Goal: Transaction & Acquisition: Purchase product/service

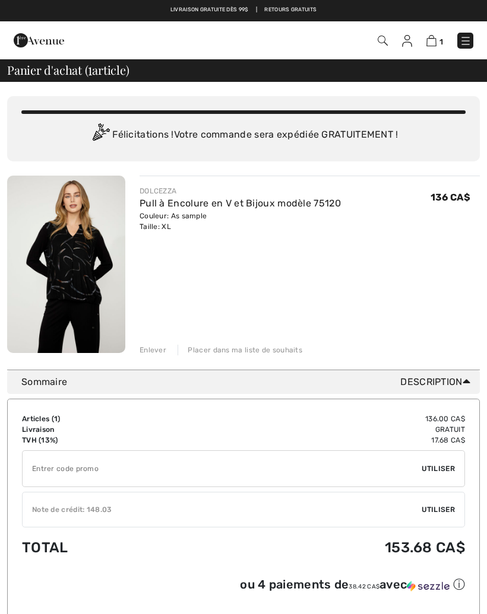
click at [449, 513] on span "Utiliser" at bounding box center [437, 509] width 33 height 11
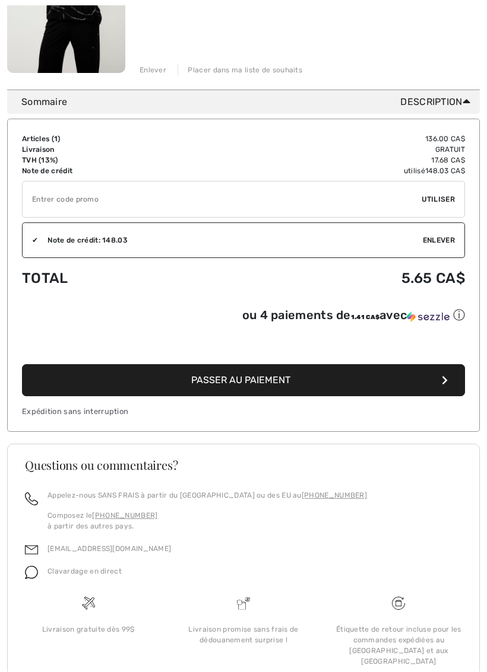
scroll to position [280, 0]
click at [244, 385] on span "Passer au paiement" at bounding box center [240, 379] width 99 height 11
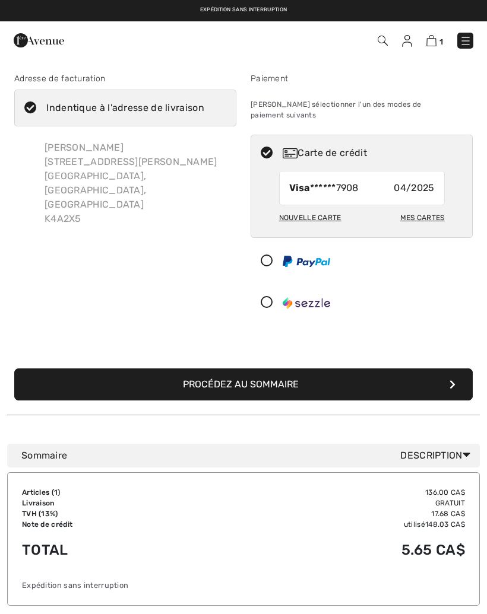
click at [316, 208] on div "Nouvelle carte" at bounding box center [310, 218] width 62 height 20
radio input "true"
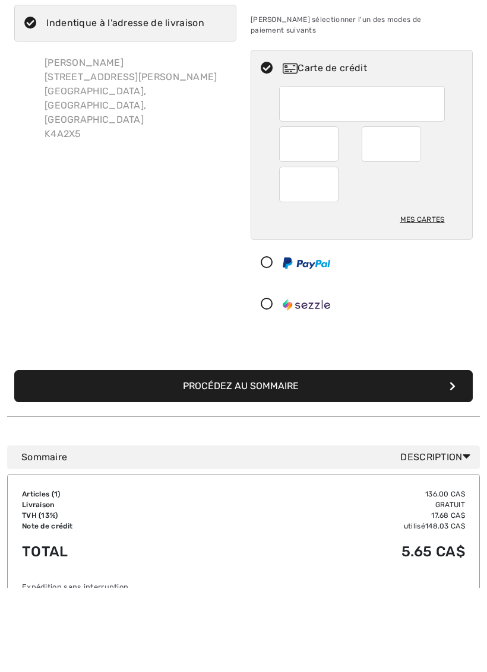
click at [256, 455] on button "Procédez au sommaire" at bounding box center [243, 471] width 458 height 32
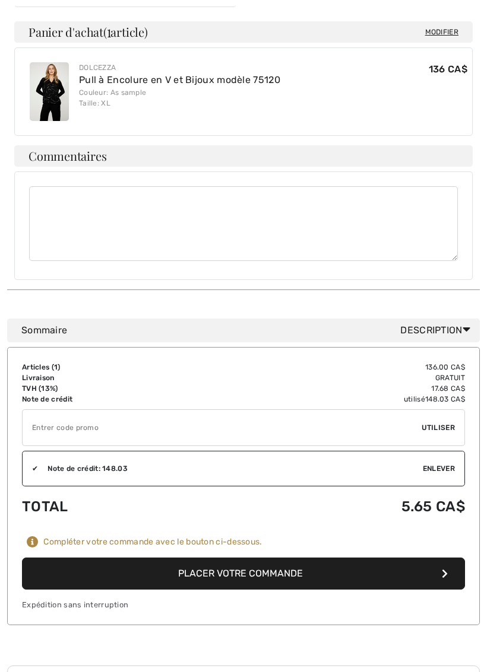
scroll to position [363, 0]
click at [251, 558] on button "Placer votre commande" at bounding box center [243, 574] width 443 height 32
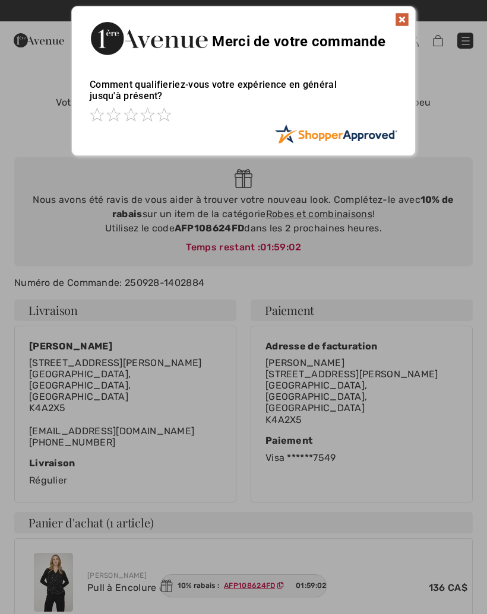
click at [402, 23] on img at bounding box center [402, 19] width 14 height 14
